Goal: Task Accomplishment & Management: Manage account settings

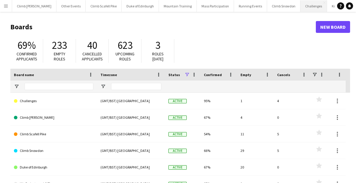
click at [301, 7] on button "Challenges Close" at bounding box center [314, 6] width 27 height 12
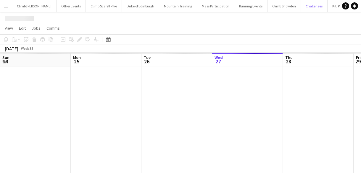
scroll to position [0, 141]
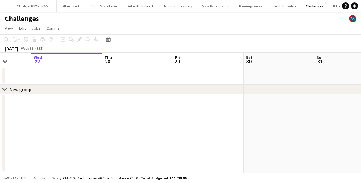
drag, startPoint x: 260, startPoint y: 104, endPoint x: 41, endPoint y: 117, distance: 219.8
click at [41, 117] on app-calendar-viewport "Sun 24 Mon 25 Tue 26 Wed 27 Thu 28 Fri 29 Sat 30 Sun 31 Mon 1 Tue 2 Wed 3" at bounding box center [180, 113] width 361 height 120
drag, startPoint x: 151, startPoint y: 112, endPoint x: 74, endPoint y: 117, distance: 77.1
click at [74, 117] on app-calendar-viewport "Thu 28 Fri 29 Sat 30 Sun 31 Mon 1 Tue 2 Wed 3 Thu 4 Fri 5 Sat 6 Sun 7" at bounding box center [180, 113] width 361 height 120
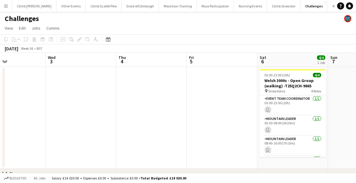
drag, startPoint x: 200, startPoint y: 119, endPoint x: 85, endPoint y: 123, distance: 114.8
click at [47, 121] on app-calendar-viewport "Sat 30 Sun 31 Mon 1 Tue 2 Wed 3 Thu 4 Fri 5 Sat 6 4/4 1 Job Sun 7 Mon 8 Tue 9 0…" at bounding box center [178, 124] width 356 height 143
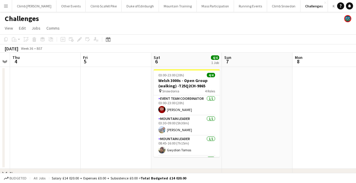
scroll to position [0, 237]
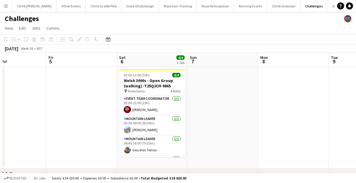
drag, startPoint x: 111, startPoint y: 123, endPoint x: 18, endPoint y: 119, distance: 92.9
click at [18, 119] on app-calendar-viewport "Mon 1 Tue 2 Wed 3 Thu 4 Fri 5 Sat 6 4/4 1 Job Sun 7 Mon 8 Tue 9 Wed 10 Thu 11 0…" at bounding box center [178, 124] width 356 height 143
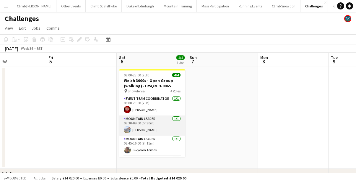
click at [145, 124] on app-card-role "Mountain Leader 1/1 03:30-09:00 (5h30m) Tom Cart" at bounding box center [152, 125] width 66 height 20
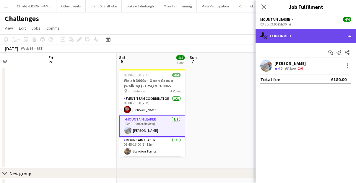
click at [284, 32] on div "single-neutral-actions-check-2 Confirmed" at bounding box center [306, 36] width 101 height 14
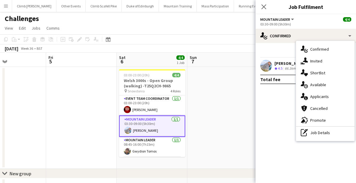
click at [282, 123] on mat-expansion-panel "check Confirmed Start chat Send notification Share Tom Cart Crew rating 4.5 66.…" at bounding box center [306, 113] width 101 height 140
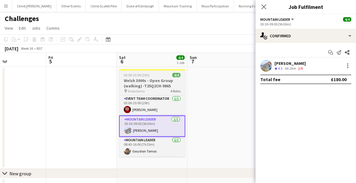
click at [133, 78] on h3 "Welsh 3000s - Open Group (walking) -T25Q2CH-9865" at bounding box center [152, 83] width 66 height 11
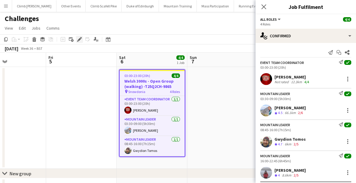
click at [79, 39] on icon at bounding box center [79, 39] width 3 height 3
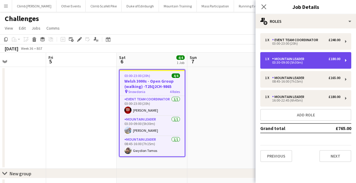
click at [298, 57] on div "Mountain Leader" at bounding box center [289, 59] width 35 height 4
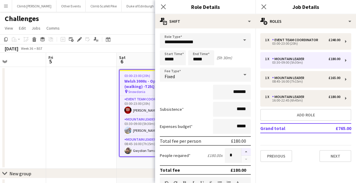
click at [244, 149] on button "button" at bounding box center [246, 152] width 9 height 8
type input "*"
click at [331, 152] on button "Next" at bounding box center [336, 156] width 32 height 12
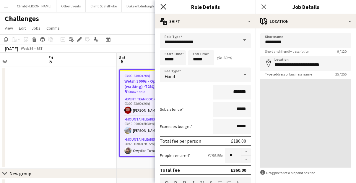
click at [163, 5] on icon "Close pop-in" at bounding box center [164, 7] width 6 height 6
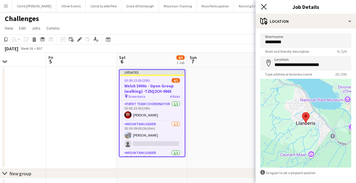
click at [265, 8] on icon at bounding box center [264, 7] width 6 height 6
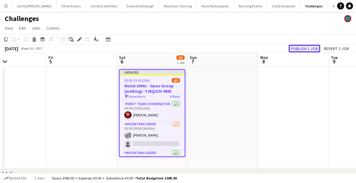
click at [308, 45] on button "Publish 1 job" at bounding box center [305, 49] width 32 height 8
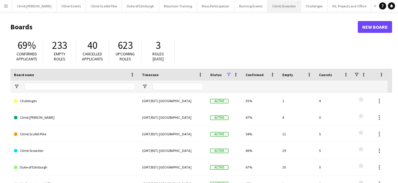
click at [277, 8] on button "Climb Snowdon Close" at bounding box center [283, 6] width 33 height 12
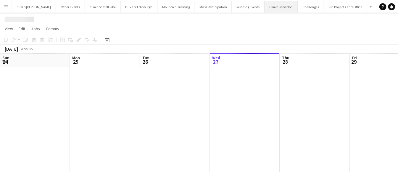
scroll to position [0, 141]
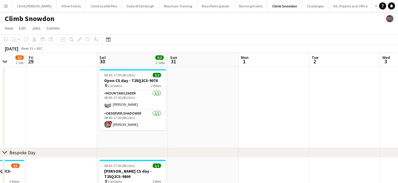
drag, startPoint x: 221, startPoint y: 99, endPoint x: 253, endPoint y: 99, distance: 31.9
click at [36, 101] on app-calendar-viewport "Mon 25 Tue 26 Wed 27 Thu 28 2/3 1 Job Fri 29 Sat 30 3/3 2 Jobs Sun 31 Mon 1 Tue…" at bounding box center [199, 163] width 398 height 221
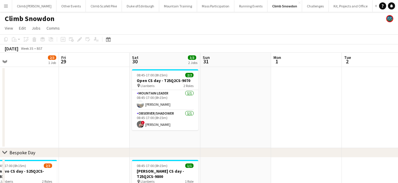
drag, startPoint x: 278, startPoint y: 97, endPoint x: 169, endPoint y: 106, distance: 109.7
click at [169, 106] on app-calendar-viewport "Tue 26 Wed 27 Thu 28 2/3 1 Job Fri 29 Sat 30 3/3 2 Jobs Sun 31 Mon 1 Tue 2 Wed …" at bounding box center [199, 163] width 398 height 221
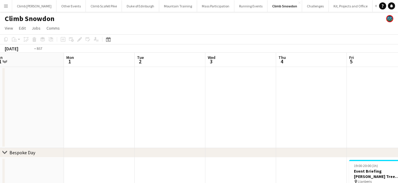
drag, startPoint x: 210, startPoint y: 102, endPoint x: 127, endPoint y: 103, distance: 82.8
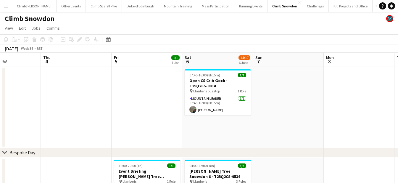
scroll to position [0, 173]
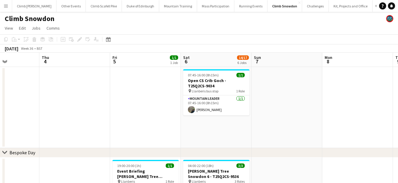
drag, startPoint x: 267, startPoint y: 100, endPoint x: 103, endPoint y: 103, distance: 163.9
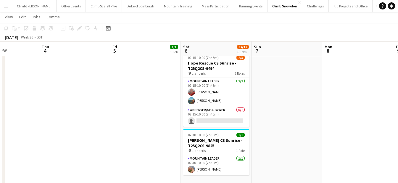
scroll to position [377, 0]
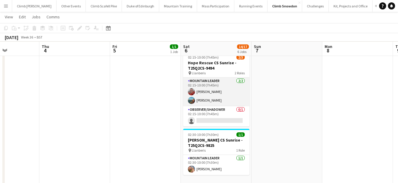
click at [220, 89] on app-card-role "Mountain Leader [DATE] 02:15-10:00 (7h45m) [PERSON_NAME] [PERSON_NAME]" at bounding box center [216, 91] width 66 height 29
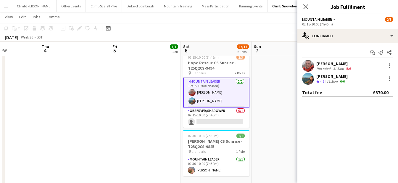
click at [305, 67] on app-user-avatar at bounding box center [308, 66] width 12 height 12
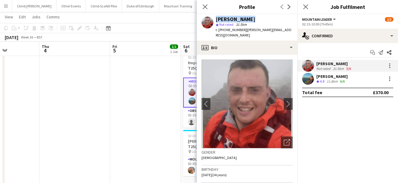
drag, startPoint x: 247, startPoint y: 19, endPoint x: 212, endPoint y: 19, distance: 34.9
click at [212, 19] on div "[PERSON_NAME] star Not rated 31.5km t. [PHONE_NUMBER] | [PERSON_NAME][EMAIL_ADD…" at bounding box center [247, 27] width 101 height 26
copy div "[PERSON_NAME]"
click at [206, 7] on icon "Close pop-in" at bounding box center [205, 7] width 6 height 6
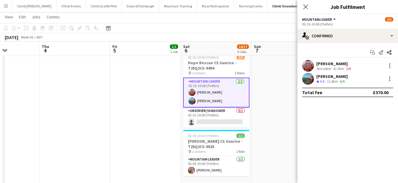
click at [309, 82] on app-user-avatar at bounding box center [308, 79] width 12 height 12
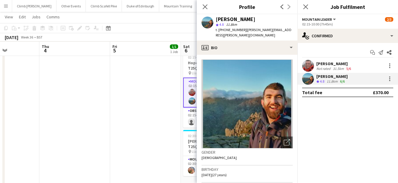
drag, startPoint x: 254, startPoint y: 18, endPoint x: 215, endPoint y: 17, distance: 38.7
click at [215, 17] on div "[PERSON_NAME] star 4.8 11.8km t. [PHONE_NUMBER] | [PERSON_NAME][EMAIL_ADDRESS][…" at bounding box center [247, 27] width 101 height 26
copy div "[PERSON_NAME]"
click at [310, 64] on app-user-avatar at bounding box center [308, 66] width 12 height 12
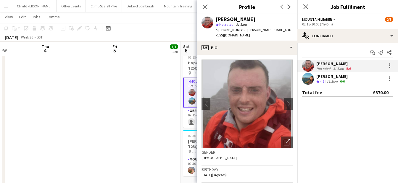
drag, startPoint x: 243, startPoint y: 30, endPoint x: 219, endPoint y: 30, distance: 24.5
click at [219, 30] on span "t. [PHONE_NUMBER]" at bounding box center [231, 30] width 31 height 4
copy span "[PHONE_NUMBER]"
click at [322, 77] on div "[PERSON_NAME]" at bounding box center [331, 76] width 31 height 5
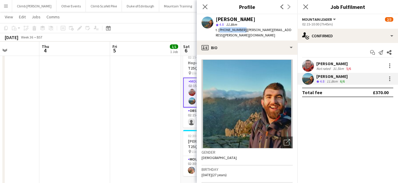
drag, startPoint x: 242, startPoint y: 30, endPoint x: 219, endPoint y: 29, distance: 22.8
click at [219, 29] on span "t. [PHONE_NUMBER]" at bounding box center [231, 30] width 31 height 4
copy span "[PHONE_NUMBER]"
click at [205, 7] on icon "Close pop-in" at bounding box center [205, 6] width 5 height 5
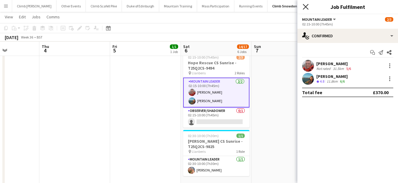
click at [305, 8] on icon "Close pop-in" at bounding box center [306, 7] width 6 height 6
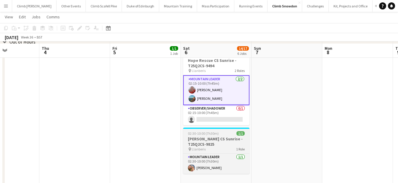
scroll to position [381, 0]
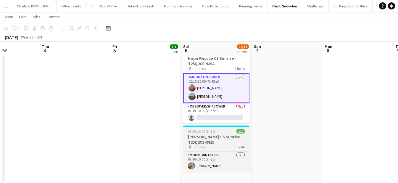
click at [201, 140] on h3 "[PERSON_NAME] CS Sunrise - T25Q2CS-9825" at bounding box center [216, 139] width 66 height 11
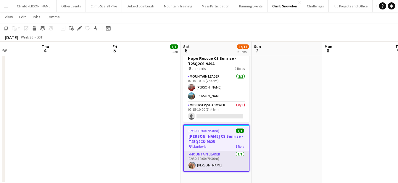
click at [206, 159] on app-card-role "Mountain Leader [DATE] 02:30-10:00 (7h30m) [PERSON_NAME]" at bounding box center [216, 161] width 65 height 20
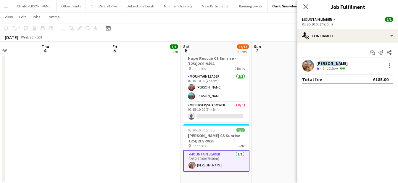
drag, startPoint x: 338, startPoint y: 62, endPoint x: 317, endPoint y: 61, distance: 21.0
click at [316, 62] on div "[PERSON_NAME]" at bounding box center [331, 63] width 31 height 5
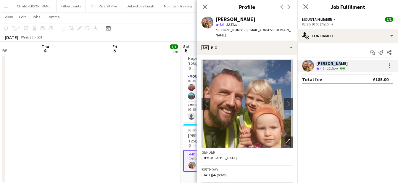
copy div "[PERSON_NAME]"
drag, startPoint x: 241, startPoint y: 30, endPoint x: 219, endPoint y: 30, distance: 22.5
click at [219, 30] on span "t. [PHONE_NUMBER]" at bounding box center [231, 30] width 31 height 4
copy span "[PHONE_NUMBER]"
click at [204, 7] on icon at bounding box center [205, 7] width 6 height 6
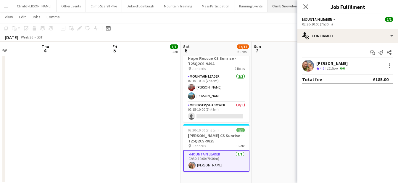
drag, startPoint x: 304, startPoint y: 8, endPoint x: 283, endPoint y: 1, distance: 22.4
click at [304, 8] on icon "Close pop-in" at bounding box center [305, 6] width 5 height 5
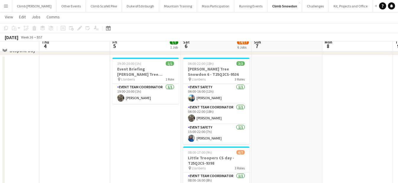
scroll to position [95, 0]
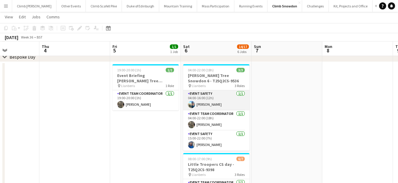
click at [210, 101] on app-card-role "Event Safety [DATE] 04:00-16:00 (12h) [PERSON_NAME]" at bounding box center [216, 100] width 66 height 20
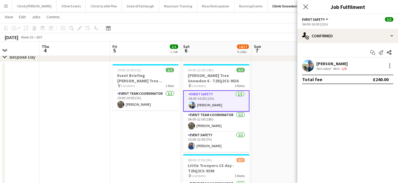
drag, startPoint x: 350, startPoint y: 63, endPoint x: 317, endPoint y: 65, distance: 33.2
click at [317, 65] on div "[PERSON_NAME] Not rated 4km 2/6" at bounding box center [347, 66] width 101 height 12
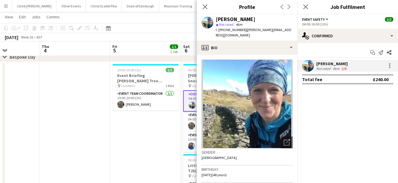
copy div "[PERSON_NAME]"
drag, startPoint x: 241, startPoint y: 29, endPoint x: 219, endPoint y: 31, distance: 22.6
click at [219, 31] on span "t. [PHONE_NUMBER]" at bounding box center [231, 30] width 31 height 4
copy span "[PHONE_NUMBER]"
click at [206, 5] on icon "Close pop-in" at bounding box center [205, 7] width 6 height 6
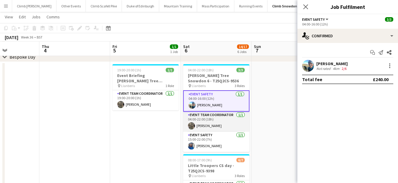
click at [200, 125] on app-card-role "Event Team Coordinator [DATE] 04:00-22:00 (18h) [PERSON_NAME]" at bounding box center [216, 121] width 66 height 20
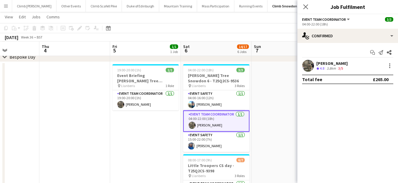
drag, startPoint x: 350, startPoint y: 63, endPoint x: 316, endPoint y: 62, distance: 33.7
click at [316, 62] on div "[PERSON_NAME] Crew rating 4.8 3.8km 3/5" at bounding box center [347, 66] width 101 height 12
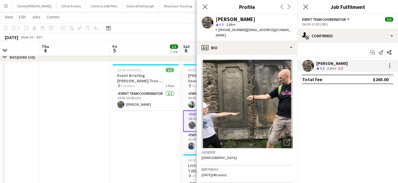
copy div "[PERSON_NAME]"
drag, startPoint x: 242, startPoint y: 29, endPoint x: 219, endPoint y: 30, distance: 22.5
click at [219, 30] on span "t. [PHONE_NUMBER]" at bounding box center [231, 30] width 31 height 4
copy span "[PHONE_NUMBER]"
click at [207, 9] on icon at bounding box center [205, 7] width 6 height 6
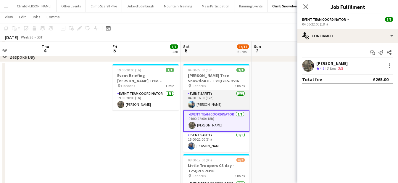
drag, startPoint x: 209, startPoint y: 145, endPoint x: 221, endPoint y: 107, distance: 39.7
click at [209, 145] on app-card-role "Event Safety [DATE] 15:00-22:00 (7h) [PERSON_NAME]" at bounding box center [216, 142] width 66 height 20
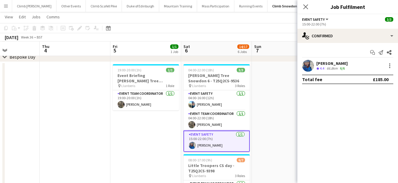
drag, startPoint x: 344, startPoint y: 63, endPoint x: 317, endPoint y: 64, distance: 27.2
click at [317, 64] on div "[PERSON_NAME]" at bounding box center [331, 63] width 31 height 5
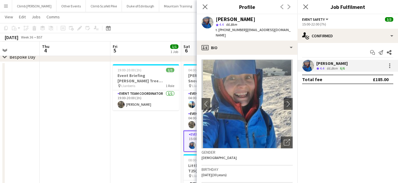
drag, startPoint x: 243, startPoint y: 31, endPoint x: 219, endPoint y: 31, distance: 24.5
click at [219, 31] on span "t. [PHONE_NUMBER]" at bounding box center [231, 30] width 31 height 4
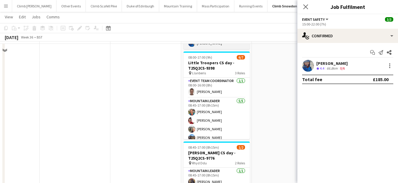
scroll to position [199, 0]
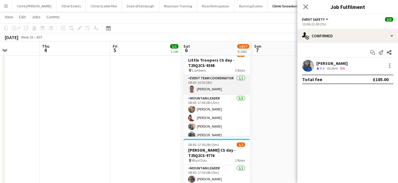
click at [219, 84] on app-card-role "Event Team Coordinator [DATE] 08:00-16:00 (8h) [PERSON_NAME]" at bounding box center [216, 85] width 66 height 20
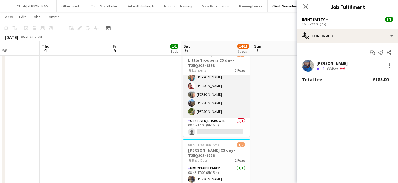
scroll to position [22, 0]
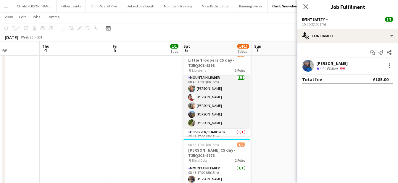
click at [223, 115] on app-card-role "Mountain Leader [DATE] 08:45-17:00 (8h15m) [PERSON_NAME] [PERSON_NAME] [PERSON_…" at bounding box center [216, 101] width 66 height 54
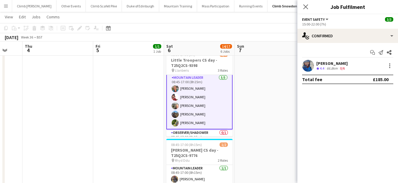
scroll to position [0, 193]
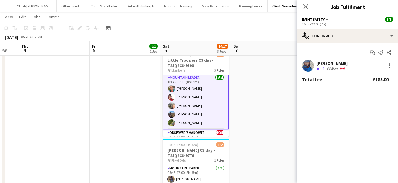
drag, startPoint x: 222, startPoint y: 123, endPoint x: 202, endPoint y: 110, distance: 24.3
click at [202, 110] on app-calendar-viewport "Mon 1 Tue 2 Wed 3 Thu 4 Fri 5 1/1 1 Job Sat 6 14/17 6 Jobs Sun 7 Mon 8 Tue 9 We…" at bounding box center [199, 94] width 398 height 541
click at [196, 100] on app-card-role "Mountain Leader [DATE] 08:45-17:00 (8h15m) [PERSON_NAME] [PERSON_NAME] [PERSON_…" at bounding box center [196, 102] width 66 height 56
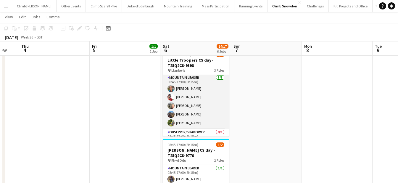
click at [195, 96] on app-card-role "Mountain Leader [DATE] 08:45-17:00 (8h15m) [PERSON_NAME] [PERSON_NAME] [PERSON_…" at bounding box center [196, 101] width 66 height 54
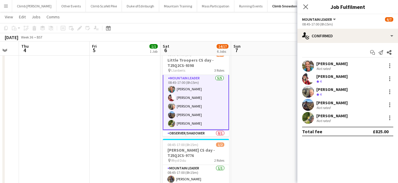
scroll to position [21, 0]
click at [307, 62] on app-user-avatar at bounding box center [308, 66] width 12 height 12
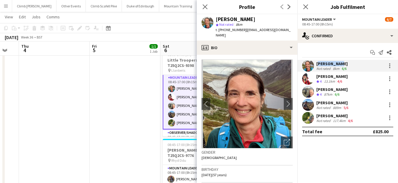
drag, startPoint x: 337, startPoint y: 62, endPoint x: 316, endPoint y: 62, distance: 21.9
click at [316, 62] on div "[PERSON_NAME] Not rated 8km 6/6" at bounding box center [347, 66] width 101 height 12
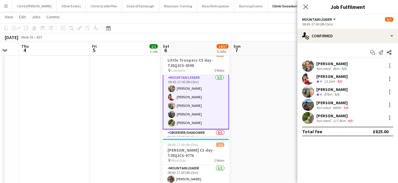
click at [305, 67] on app-user-avatar at bounding box center [308, 66] width 12 height 12
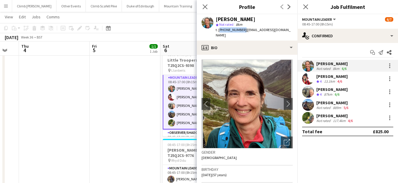
drag, startPoint x: 241, startPoint y: 30, endPoint x: 219, endPoint y: 30, distance: 21.9
click at [219, 30] on span "t. [PHONE_NUMBER]" at bounding box center [231, 30] width 31 height 4
click at [308, 77] on app-user-avatar at bounding box center [308, 79] width 12 height 12
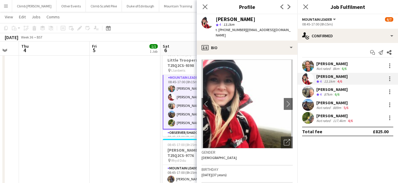
drag, startPoint x: 349, startPoint y: 76, endPoint x: 316, endPoint y: 75, distance: 32.8
click at [316, 75] on div "[PERSON_NAME] Crew rating 4 13.1km 4/6" at bounding box center [347, 79] width 101 height 12
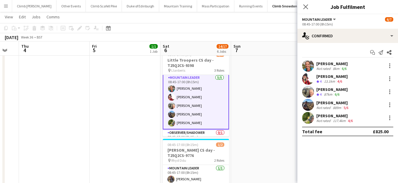
click at [306, 79] on app-user-avatar at bounding box center [308, 79] width 12 height 12
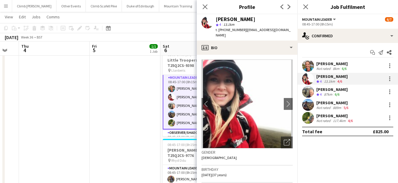
drag, startPoint x: 243, startPoint y: 30, endPoint x: 219, endPoint y: 30, distance: 24.2
click at [219, 30] on span "t. [PHONE_NUMBER]" at bounding box center [231, 30] width 31 height 4
click at [307, 90] on app-user-avatar at bounding box center [308, 92] width 12 height 12
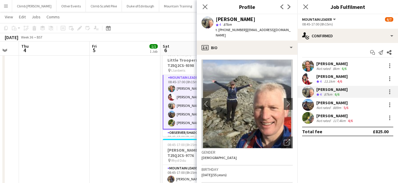
drag, startPoint x: 347, startPoint y: 89, endPoint x: 316, endPoint y: 88, distance: 31.1
click at [316, 88] on div "[PERSON_NAME] Crew rating 4 87km 6/6" at bounding box center [347, 92] width 101 height 12
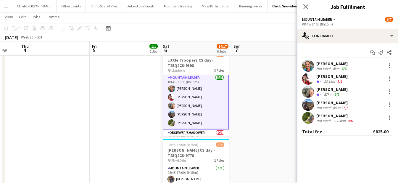
click at [303, 90] on app-user-avatar at bounding box center [308, 92] width 12 height 12
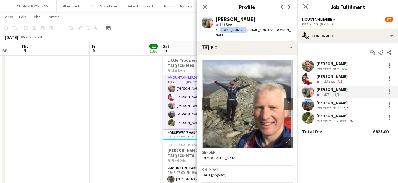
drag, startPoint x: 241, startPoint y: 30, endPoint x: 219, endPoint y: 30, distance: 22.5
click at [219, 30] on span "t. [PHONE_NUMBER]" at bounding box center [231, 30] width 31 height 4
drag, startPoint x: 349, startPoint y: 101, endPoint x: 316, endPoint y: 103, distance: 32.3
click at [316, 103] on div "[PERSON_NAME]" at bounding box center [332, 102] width 33 height 5
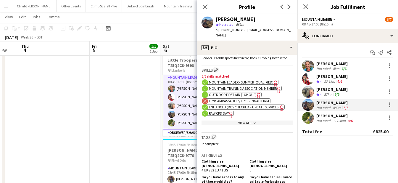
scroll to position [222, 0]
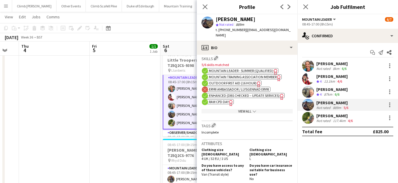
click at [225, 68] on span "Mountain Leader - Summer (Qualified)" at bounding box center [241, 70] width 64 height 4
drag, startPoint x: 242, startPoint y: 30, endPoint x: 218, endPoint y: 30, distance: 23.4
click at [218, 30] on span "t. [PHONE_NUMBER]" at bounding box center [231, 30] width 31 height 4
click at [312, 118] on app-user-avatar at bounding box center [308, 118] width 12 height 12
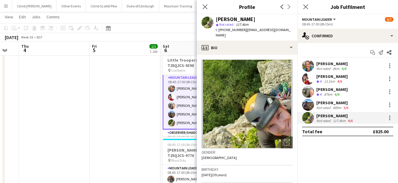
drag, startPoint x: 352, startPoint y: 113, endPoint x: 347, endPoint y: 116, distance: 5.7
click at [347, 116] on div "[PERSON_NAME]" at bounding box center [335, 115] width 38 height 5
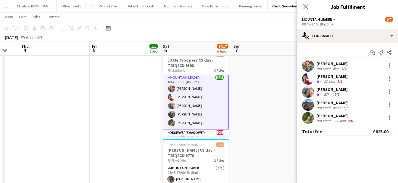
click at [310, 116] on app-user-avatar at bounding box center [308, 118] width 12 height 12
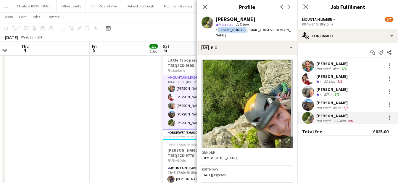
drag, startPoint x: 241, startPoint y: 29, endPoint x: 218, endPoint y: 30, distance: 23.7
click at [218, 30] on span "t. [PHONE_NUMBER]" at bounding box center [231, 30] width 31 height 4
click at [205, 10] on app-icon "Close pop-in" at bounding box center [205, 7] width 9 height 9
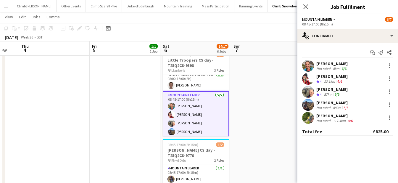
scroll to position [0, 0]
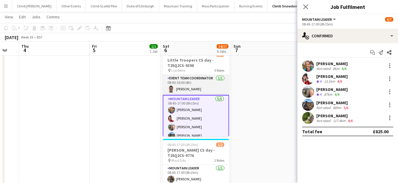
click at [190, 89] on app-card-role "Event Team Coordinator [DATE] 08:00-16:00 (8h) [PERSON_NAME]" at bounding box center [196, 85] width 66 height 20
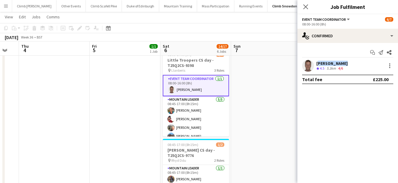
drag, startPoint x: 341, startPoint y: 62, endPoint x: 315, endPoint y: 63, distance: 25.7
click at [315, 63] on div "[PERSON_NAME] Crew rating 4.5 5.3km 4/6" at bounding box center [347, 66] width 101 height 12
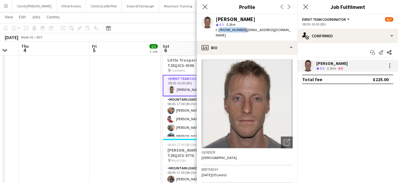
drag, startPoint x: 241, startPoint y: 30, endPoint x: 218, endPoint y: 30, distance: 22.8
click at [218, 30] on span "t. [PHONE_NUMBER]" at bounding box center [231, 30] width 31 height 4
click at [207, 7] on icon "Close pop-in" at bounding box center [205, 7] width 6 height 6
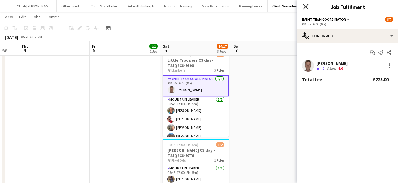
click at [305, 8] on icon "Close pop-in" at bounding box center [306, 7] width 6 height 6
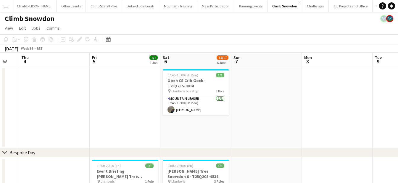
drag, startPoint x: 191, startPoint y: 102, endPoint x: 223, endPoint y: 56, distance: 56.1
click at [191, 102] on app-card-role "Mountain Leader [DATE] 07:45-16:00 (8h15m) [PERSON_NAME]" at bounding box center [196, 105] width 66 height 20
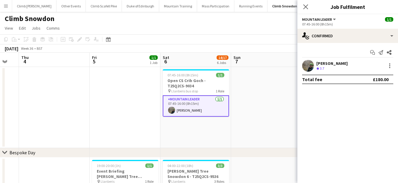
scroll to position [33, 0]
drag, startPoint x: 341, startPoint y: 62, endPoint x: 317, endPoint y: 62, distance: 24.0
click at [317, 62] on div "[PERSON_NAME]" at bounding box center [331, 63] width 31 height 5
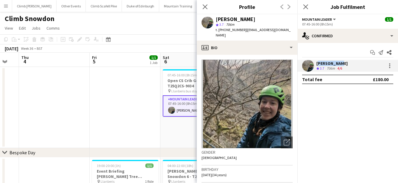
drag, startPoint x: 341, startPoint y: 62, endPoint x: 316, endPoint y: 62, distance: 24.8
click at [316, 62] on div "[PERSON_NAME]" at bounding box center [331, 63] width 31 height 5
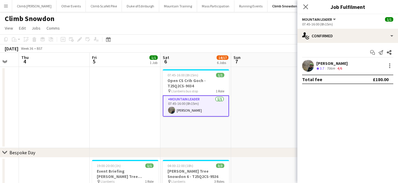
click at [307, 62] on app-user-avatar at bounding box center [308, 66] width 12 height 12
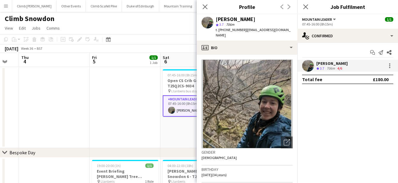
drag, startPoint x: 243, startPoint y: 30, endPoint x: 218, endPoint y: 30, distance: 25.7
click at [218, 30] on span "t. [PHONE_NUMBER]" at bounding box center [231, 30] width 31 height 4
click at [206, 8] on icon at bounding box center [205, 7] width 6 height 6
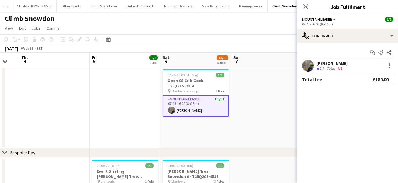
click at [307, 62] on app-user-avatar at bounding box center [308, 66] width 12 height 12
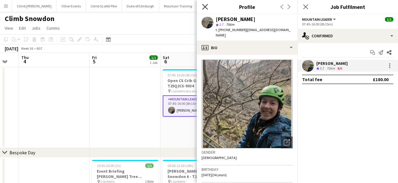
click at [205, 7] on icon at bounding box center [205, 7] width 6 height 6
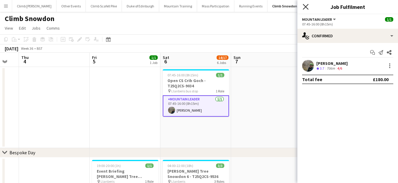
click at [304, 7] on icon "Close pop-in" at bounding box center [306, 7] width 6 height 6
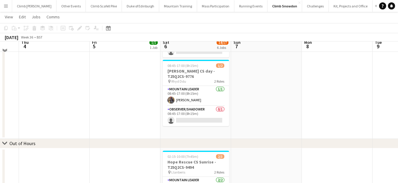
scroll to position [272, 0]
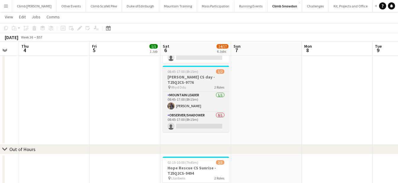
click at [188, 81] on h3 "[PERSON_NAME] CS day - T25Q2CS-9776" at bounding box center [196, 79] width 66 height 11
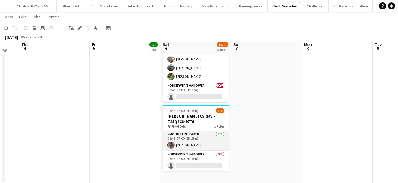
scroll to position [262, 0]
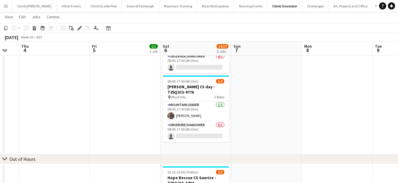
click at [183, 117] on app-card-role "Mountain Leader [DATE] 08:45-17:00 (8h15m) [PERSON_NAME]" at bounding box center [196, 111] width 66 height 20
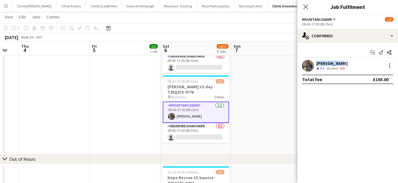
drag, startPoint x: 336, startPoint y: 62, endPoint x: 311, endPoint y: 66, distance: 25.4
click at [311, 66] on div "[PERSON_NAME] Crew rating 4.5 66.6km 5/6" at bounding box center [347, 66] width 101 height 12
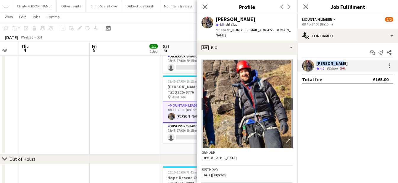
drag, startPoint x: 243, startPoint y: 28, endPoint x: 219, endPoint y: 31, distance: 25.0
click at [219, 31] on span "t. [PHONE_NUMBER]" at bounding box center [231, 30] width 31 height 4
click at [205, 7] on icon at bounding box center [205, 7] width 6 height 6
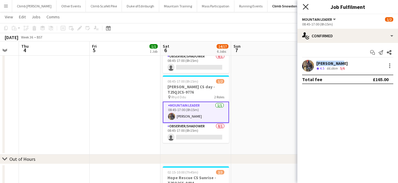
click at [304, 6] on icon "Close pop-in" at bounding box center [306, 7] width 6 height 6
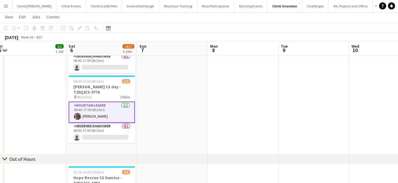
drag, startPoint x: 235, startPoint y: 94, endPoint x: 138, endPoint y: 97, distance: 97.6
click at [113, 105] on app-calendar-viewport "Tue 2 Wed 3 Thu 4 Fri 5 1/1 1 Job Sat 6 14/17 6 Jobs Sun 7 Mon 8 Tue 9 Wed 10 T…" at bounding box center [199, 31] width 398 height 541
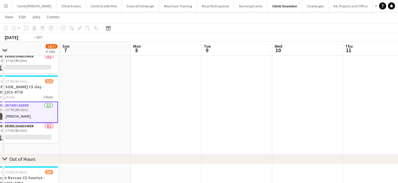
drag, startPoint x: 280, startPoint y: 93, endPoint x: 139, endPoint y: 114, distance: 142.4
click at [139, 115] on app-calendar-viewport "Wed 3 Thu 4 Fri 5 1/1 1 Job Sat 6 14/17 6 Jobs Sun 7 Mon 8 Tue 9 Wed 10 Thu 11 …" at bounding box center [199, 31] width 398 height 541
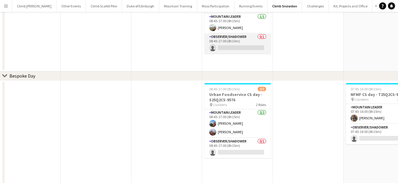
scroll to position [0, 0]
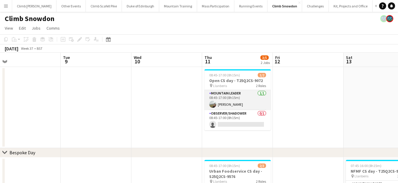
click at [232, 102] on app-card-role "Mountain Leader [DATE] 08:45-17:00 (8h15m) [PERSON_NAME]" at bounding box center [237, 100] width 66 height 20
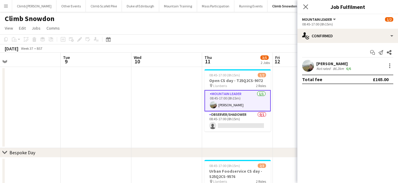
click at [309, 67] on app-user-avatar at bounding box center [308, 66] width 12 height 12
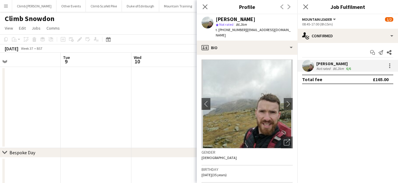
drag, startPoint x: 352, startPoint y: 62, endPoint x: 310, endPoint y: 68, distance: 43.0
click at [310, 68] on div "[PERSON_NAME] Not rated 86.2km 6/6" at bounding box center [347, 66] width 101 height 12
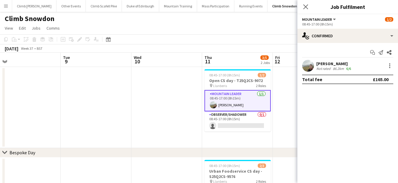
click at [309, 66] on app-user-avatar at bounding box center [308, 66] width 12 height 12
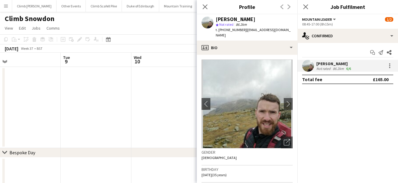
drag, startPoint x: 244, startPoint y: 30, endPoint x: 217, endPoint y: 30, distance: 26.3
click at [217, 30] on div "t. [PHONE_NUMBER] | [EMAIL_ADDRESS][DOMAIN_NAME]" at bounding box center [254, 32] width 77 height 11
click at [204, 7] on icon "Close pop-in" at bounding box center [205, 7] width 6 height 6
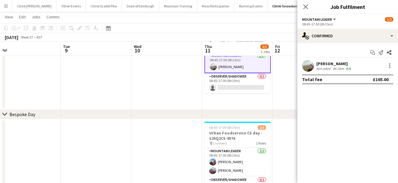
scroll to position [60, 0]
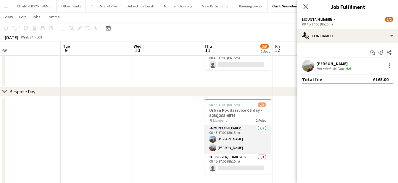
click at [245, 144] on app-card-role "Mountain Leader [DATE] 08:45-17:00 (8h15m) [PERSON_NAME] [PERSON_NAME]" at bounding box center [237, 139] width 66 height 29
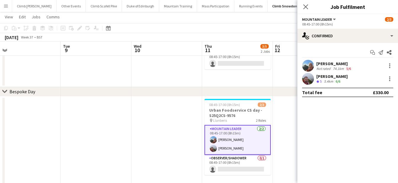
click at [311, 67] on app-user-avatar at bounding box center [308, 66] width 12 height 12
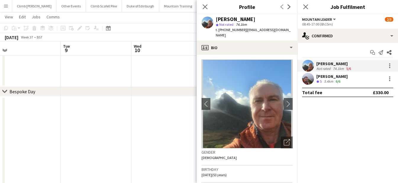
drag, startPoint x: 253, startPoint y: 18, endPoint x: 206, endPoint y: 22, distance: 47.4
click at [206, 22] on div "[PERSON_NAME] star Not rated 74.1km t. [PHONE_NUMBER] | [EMAIL_ADDRESS][DOMAIN_…" at bounding box center [247, 27] width 101 height 26
drag, startPoint x: 241, startPoint y: 30, endPoint x: 219, endPoint y: 31, distance: 22.5
click at [219, 31] on span "t. [PHONE_NUMBER]" at bounding box center [231, 30] width 31 height 4
click at [308, 77] on app-user-avatar at bounding box center [308, 79] width 12 height 12
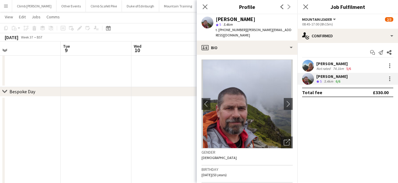
drag, startPoint x: 259, startPoint y: 21, endPoint x: 211, endPoint y: 19, distance: 47.6
click at [211, 19] on div "[PERSON_NAME] star 5 5.4km t. [PHONE_NUMBER] | [PERSON_NAME][EMAIL_ADDRESS][DOM…" at bounding box center [247, 27] width 101 height 26
drag, startPoint x: 241, startPoint y: 30, endPoint x: 219, endPoint y: 29, distance: 22.2
click at [219, 29] on span "t. [PHONE_NUMBER]" at bounding box center [231, 30] width 31 height 4
